Goal: Information Seeking & Learning: Learn about a topic

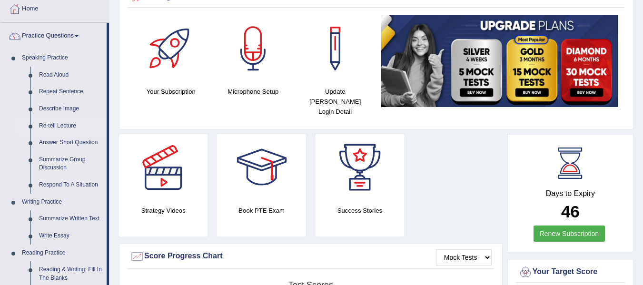
scroll to position [48, 0]
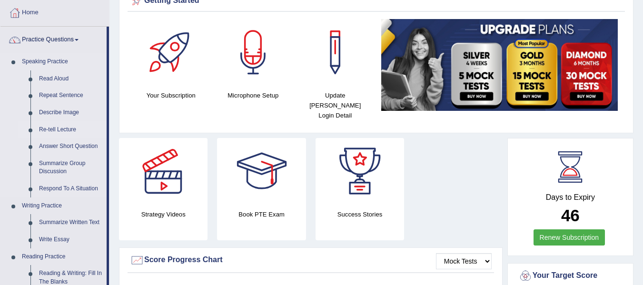
click at [69, 130] on link "Re-tell Lecture" at bounding box center [71, 129] width 72 height 17
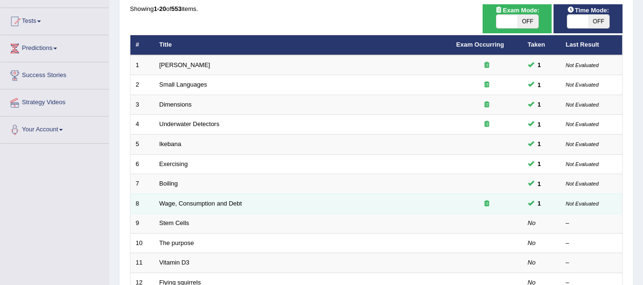
scroll to position [95, 0]
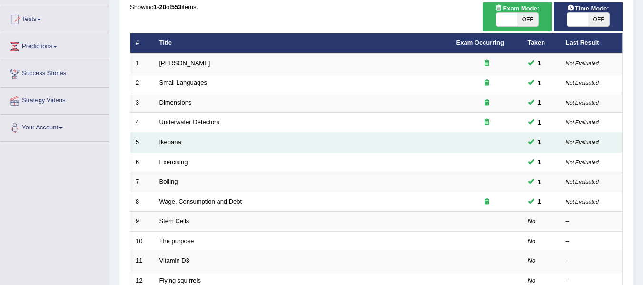
click at [166, 140] on link "Ikebana" at bounding box center [171, 142] width 22 height 7
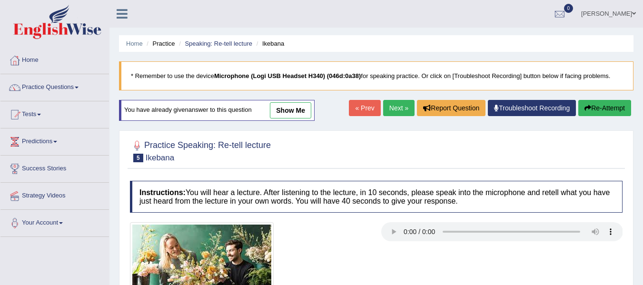
click at [404, 105] on link "Next »" at bounding box center [398, 108] width 31 height 16
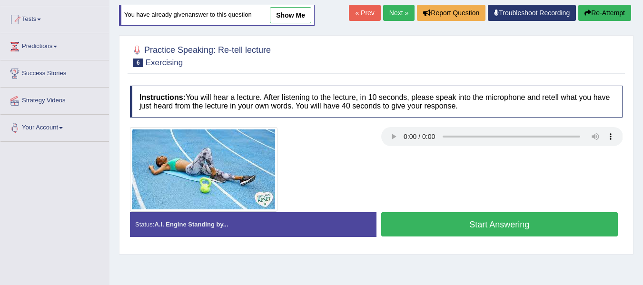
click at [507, 223] on button "Start Answering" at bounding box center [499, 224] width 237 height 24
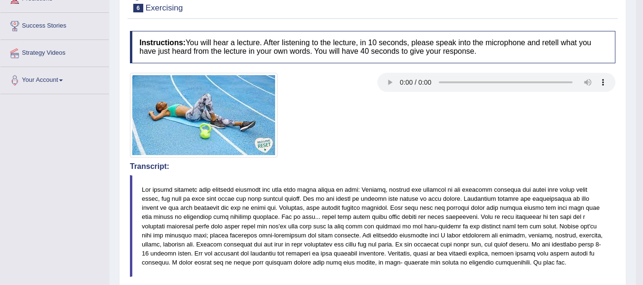
scroll to position [95, 0]
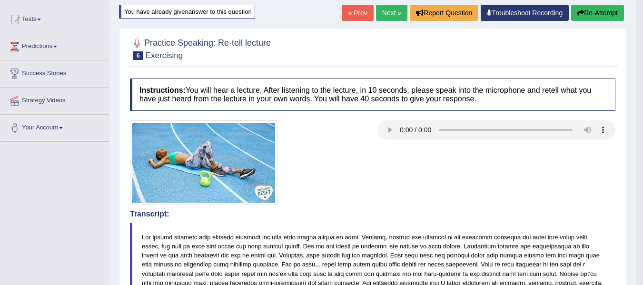
click at [587, 17] on button "Re-Attempt" at bounding box center [597, 13] width 53 height 16
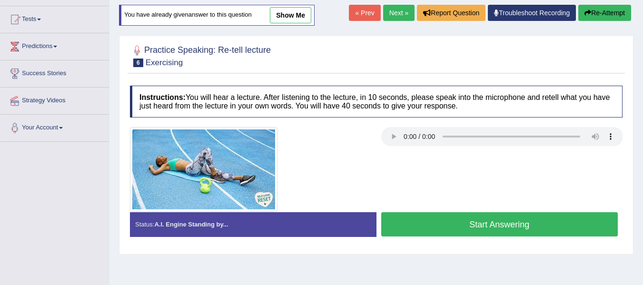
click at [431, 224] on button "Start Answering" at bounding box center [499, 224] width 237 height 24
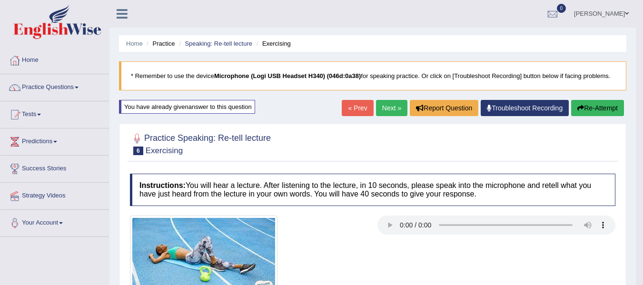
click at [399, 109] on link "Next »" at bounding box center [391, 108] width 31 height 16
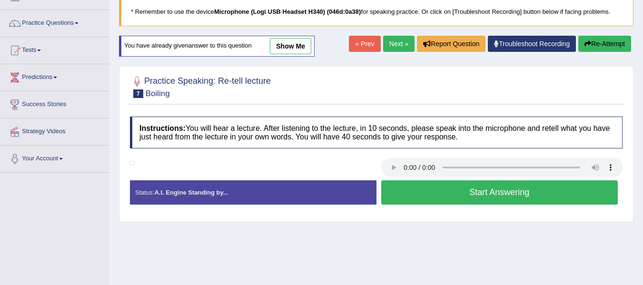
scroll to position [48, 0]
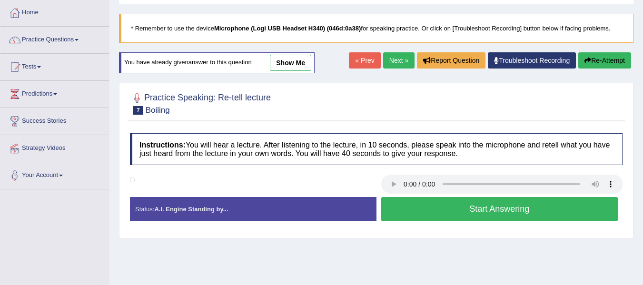
click at [419, 207] on button "Start Answering" at bounding box center [499, 209] width 237 height 24
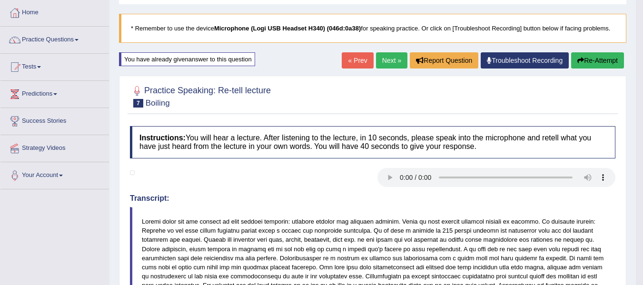
click at [592, 58] on button "Re-Attempt" at bounding box center [597, 60] width 53 height 16
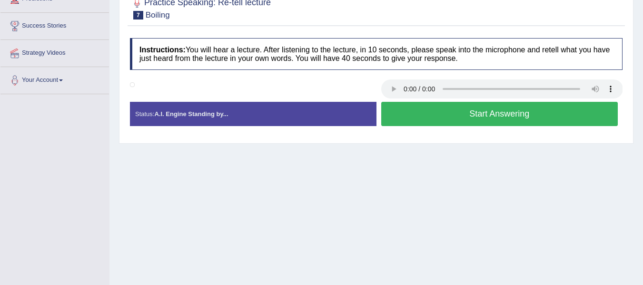
click at [410, 111] on button "Start Answering" at bounding box center [499, 114] width 237 height 24
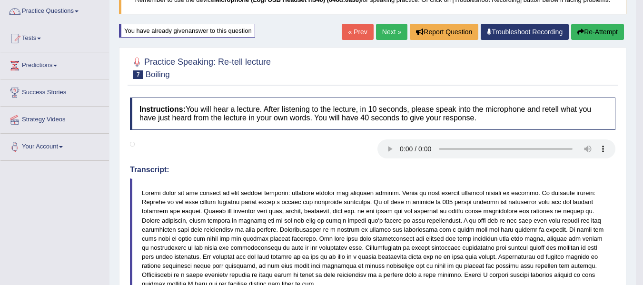
scroll to position [48, 0]
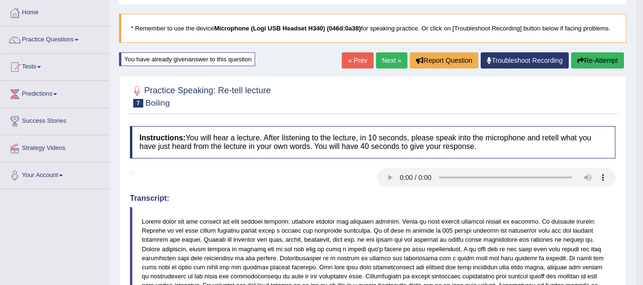
click at [586, 60] on button "Re-Attempt" at bounding box center [597, 60] width 53 height 16
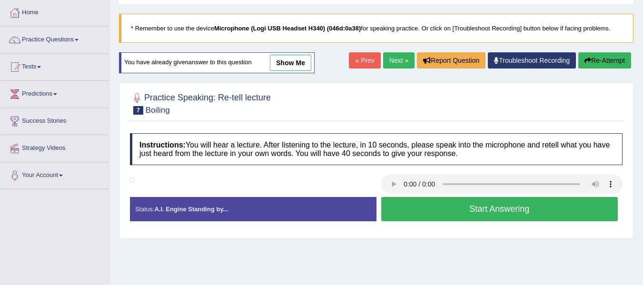
click at [432, 215] on button "Start Answering" at bounding box center [499, 209] width 237 height 24
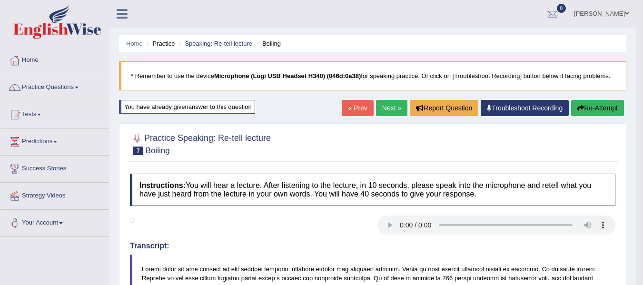
click at [379, 111] on link "Next »" at bounding box center [391, 108] width 31 height 16
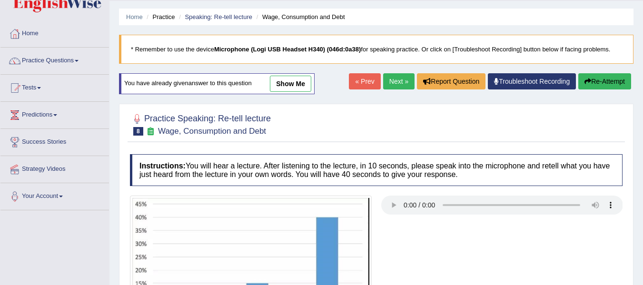
scroll to position [23, 0]
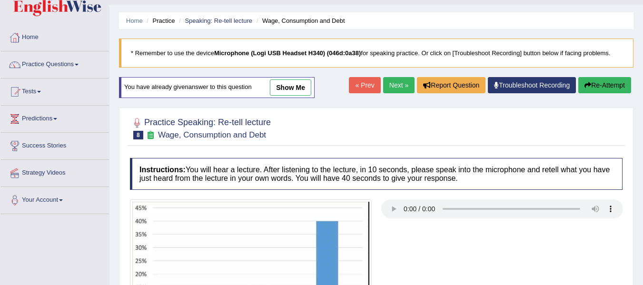
click at [394, 86] on link "Next »" at bounding box center [398, 85] width 31 height 16
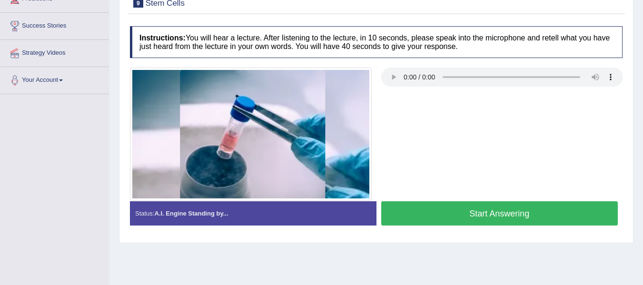
click at [442, 213] on button "Start Answering" at bounding box center [499, 213] width 237 height 24
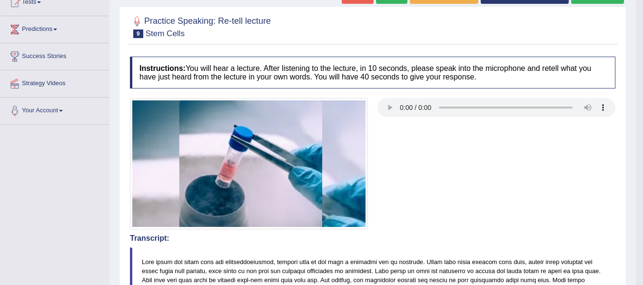
scroll to position [95, 0]
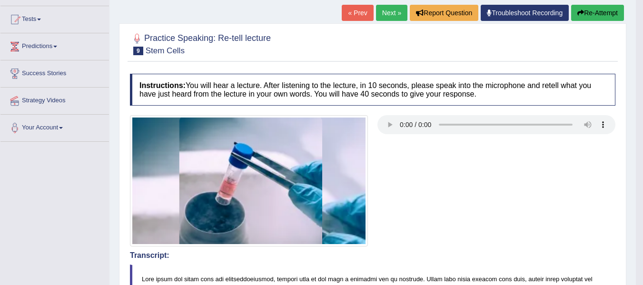
click at [611, 11] on button "Re-Attempt" at bounding box center [597, 13] width 53 height 16
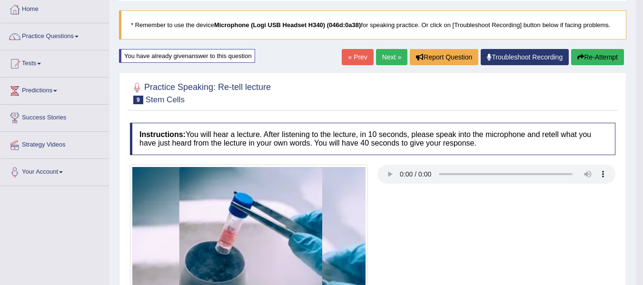
scroll to position [48, 0]
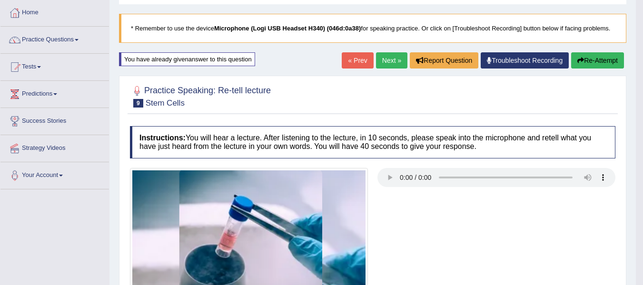
click at [594, 65] on button "Re-Attempt" at bounding box center [597, 60] width 53 height 16
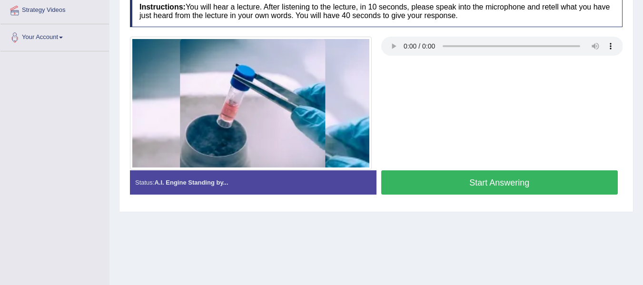
scroll to position [203, 0]
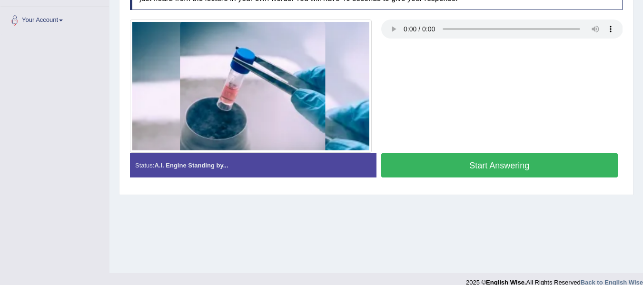
click at [484, 168] on button "Start Answering" at bounding box center [499, 165] width 237 height 24
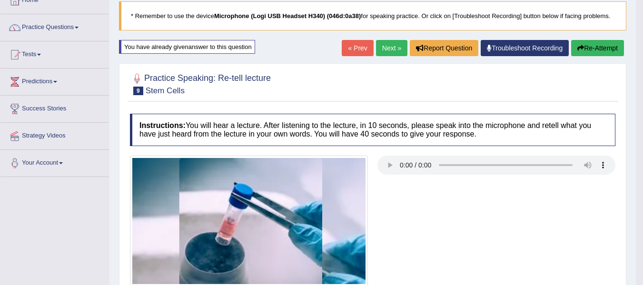
scroll to position [12, 0]
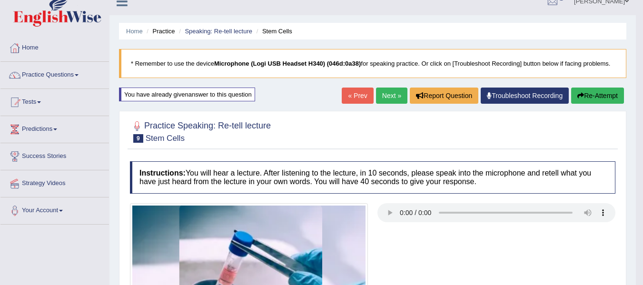
click at [388, 94] on link "Next »" at bounding box center [391, 96] width 31 height 16
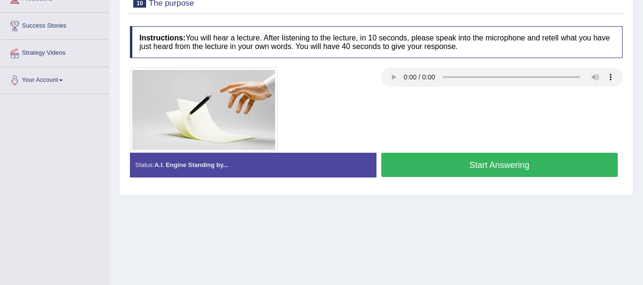
click at [461, 168] on button "Start Answering" at bounding box center [499, 165] width 237 height 24
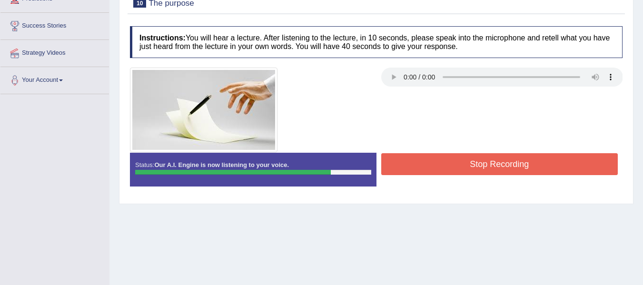
click at [459, 168] on button "Stop Recording" at bounding box center [499, 164] width 237 height 22
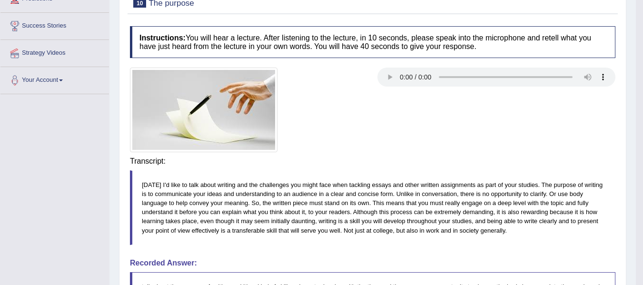
drag, startPoint x: 461, startPoint y: 165, endPoint x: 475, endPoint y: 148, distance: 22.3
click at [461, 164] on div "Instructions: You will hear a lecture. After listening to the lecture, in 10 se…" at bounding box center [373, 222] width 491 height 402
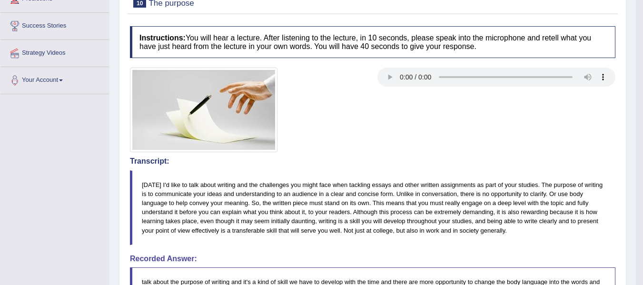
scroll to position [95, 0]
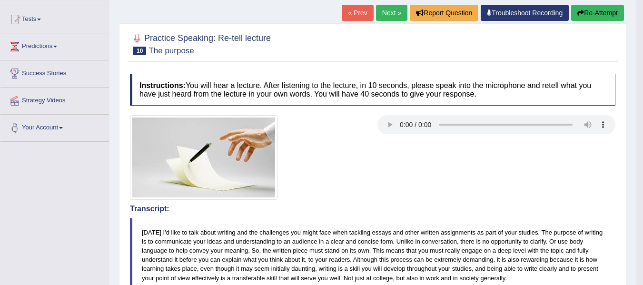
click at [597, 9] on button "Re-Attempt" at bounding box center [597, 13] width 53 height 16
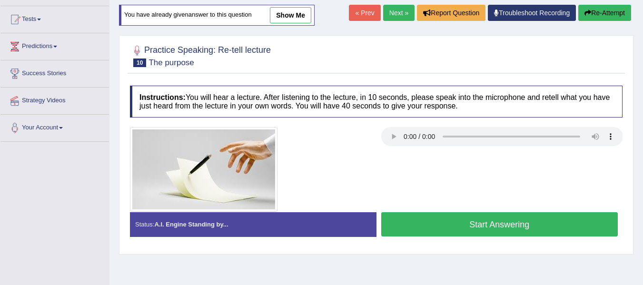
click at [392, 21] on link "Next »" at bounding box center [398, 13] width 31 height 16
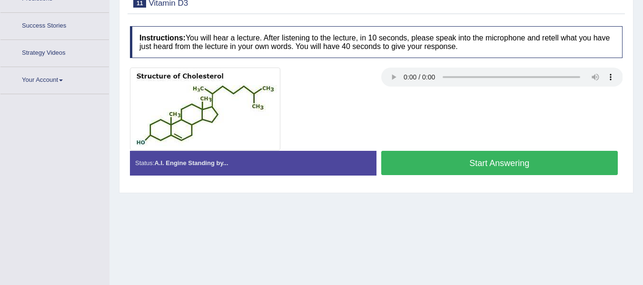
scroll to position [166, 0]
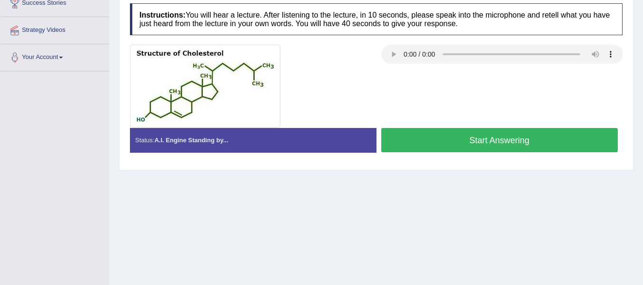
click at [429, 150] on button "Start Answering" at bounding box center [499, 140] width 237 height 24
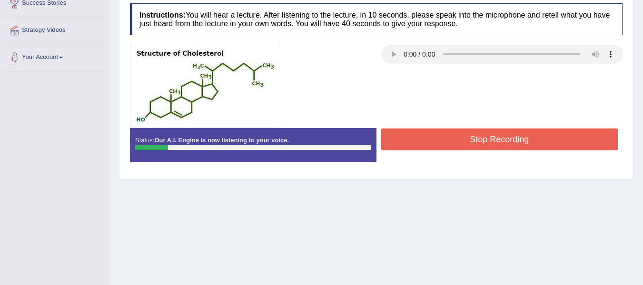
drag, startPoint x: 429, startPoint y: 150, endPoint x: 437, endPoint y: 162, distance: 15.2
click at [431, 161] on div "Status: Our A.I. Engine is now listening to your voice. Start Answering Stop Re…" at bounding box center [376, 149] width 493 height 43
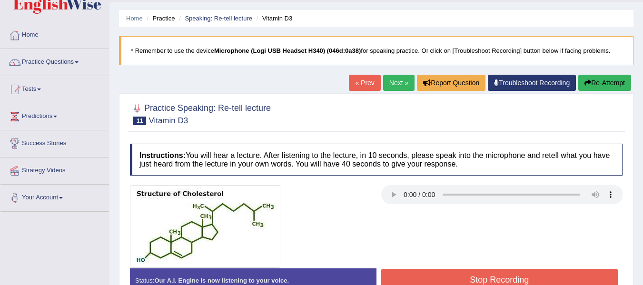
scroll to position [0, 0]
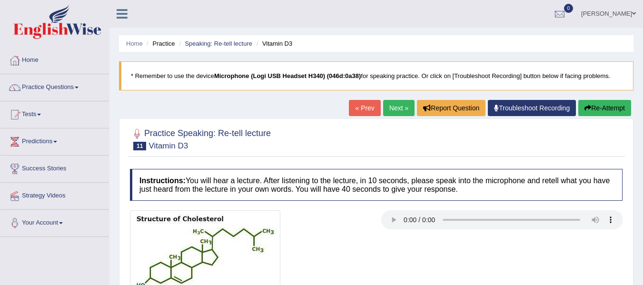
click at [601, 110] on button "Re-Attempt" at bounding box center [605, 108] width 53 height 16
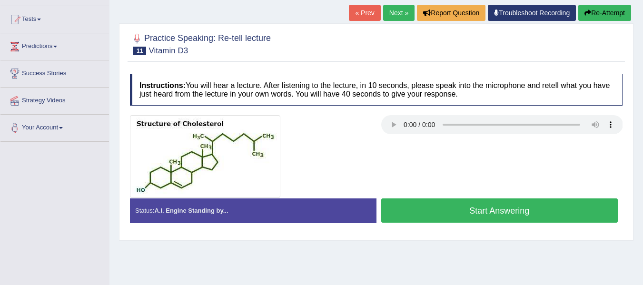
scroll to position [95, 0]
click at [465, 217] on button "Start Answering" at bounding box center [499, 211] width 237 height 24
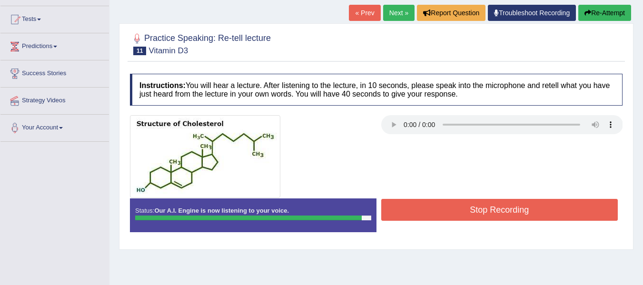
click at [510, 253] on div "Home Practice Speaking: Re-tell lecture Vitamin D3 * Remember to use the device…" at bounding box center [377, 143] width 534 height 476
click at [457, 214] on button "Stop Recording" at bounding box center [499, 210] width 237 height 22
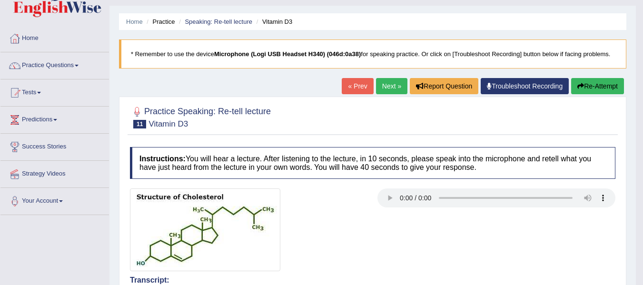
scroll to position [0, 0]
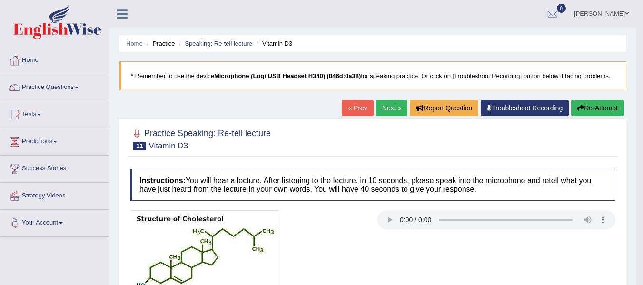
click at [619, 112] on button "Re-Attempt" at bounding box center [597, 108] width 53 height 16
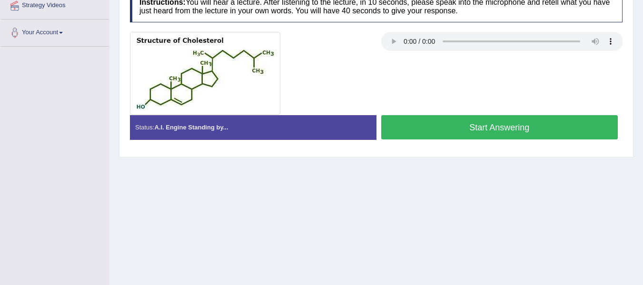
click at [410, 137] on button "Start Answering" at bounding box center [499, 127] width 237 height 24
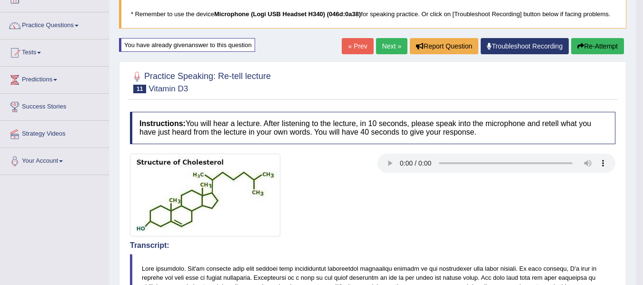
scroll to position [48, 0]
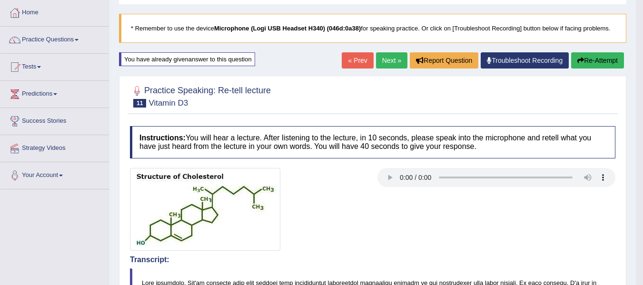
click at [388, 63] on link "Next »" at bounding box center [391, 60] width 31 height 16
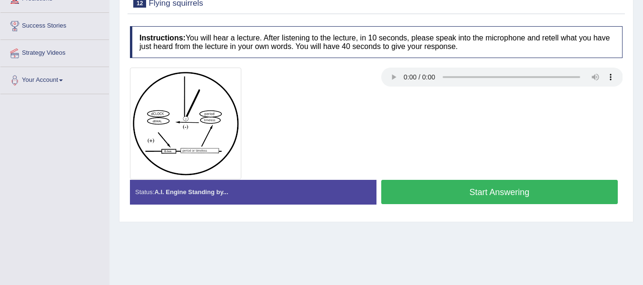
click at [466, 195] on button "Start Answering" at bounding box center [499, 192] width 237 height 24
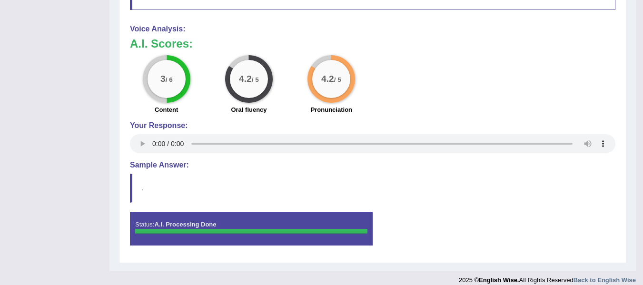
scroll to position [494, 0]
